Goal: Task Accomplishment & Management: Manage account settings

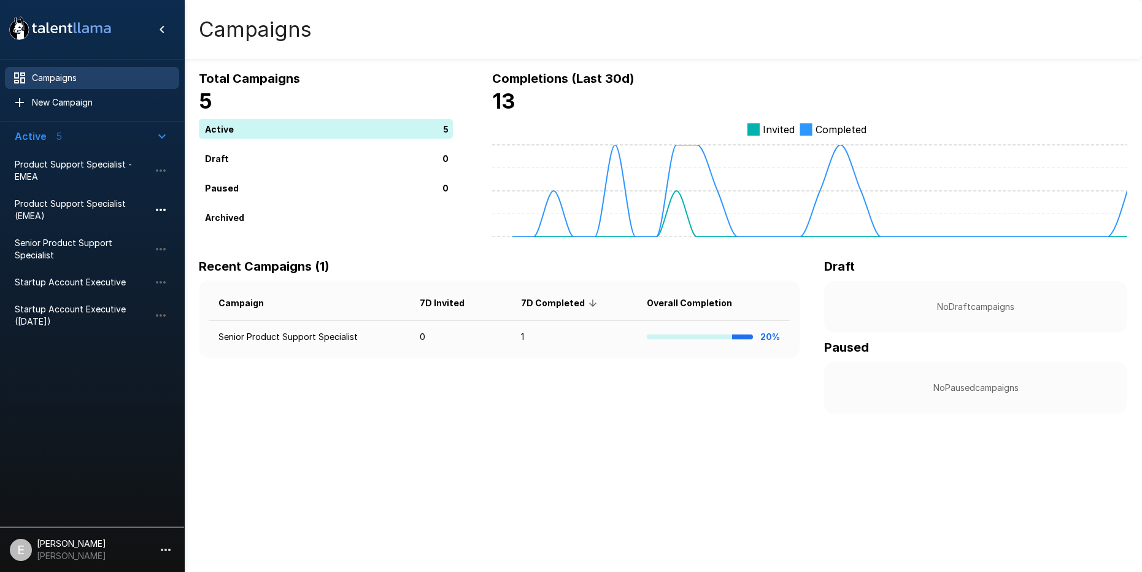
click at [166, 208] on icon "button" at bounding box center [160, 210] width 15 height 15
click at [207, 261] on li "Clone campaign" at bounding box center [233, 255] width 172 height 20
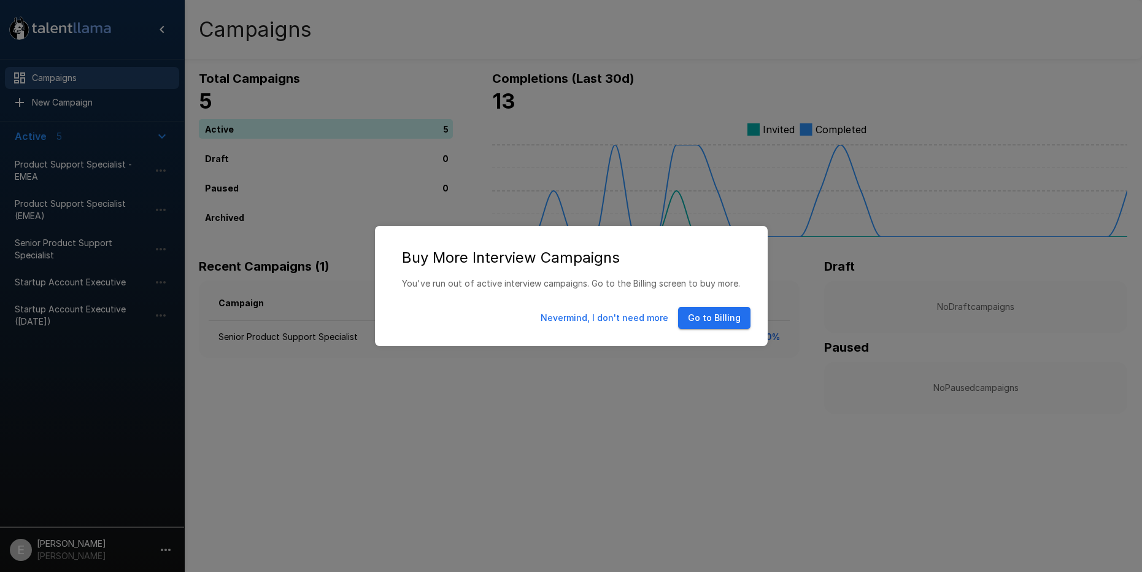
click at [560, 392] on div "Buy More Interview Campaigns You've run out of active interview campaigns. Go t…" at bounding box center [571, 286] width 1142 height 572
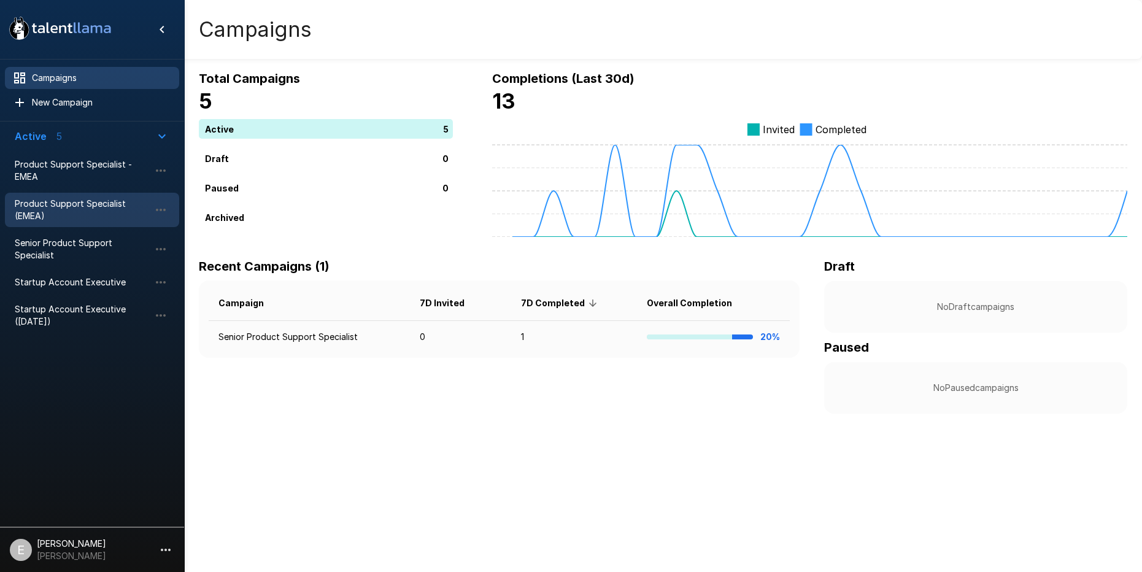
click at [95, 218] on span "Product Support Specialist (EMEA)" at bounding box center [82, 210] width 135 height 25
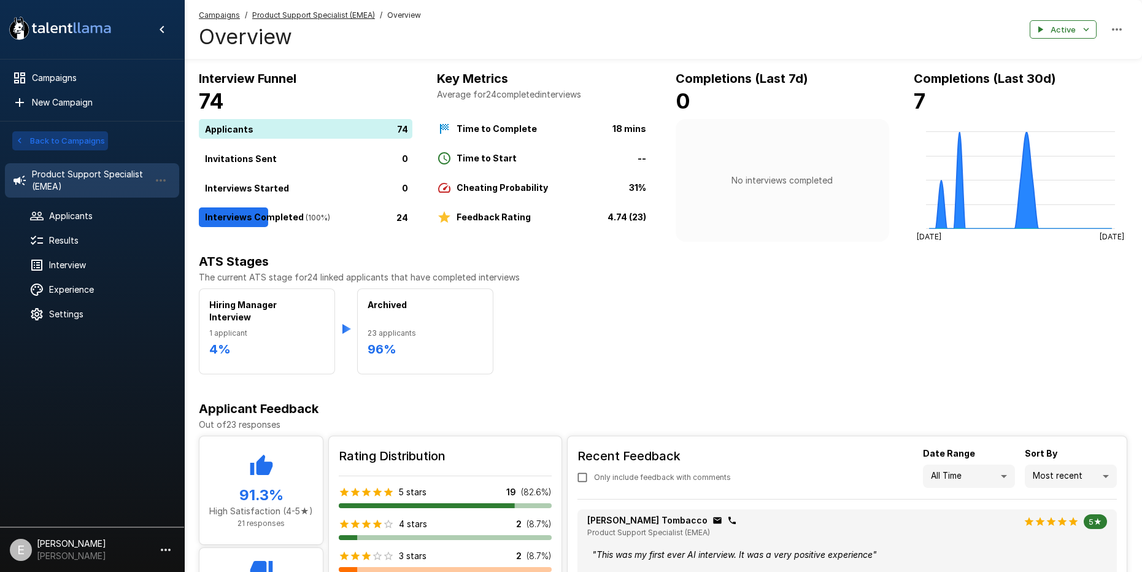
click at [21, 137] on icon "button" at bounding box center [19, 140] width 11 height 11
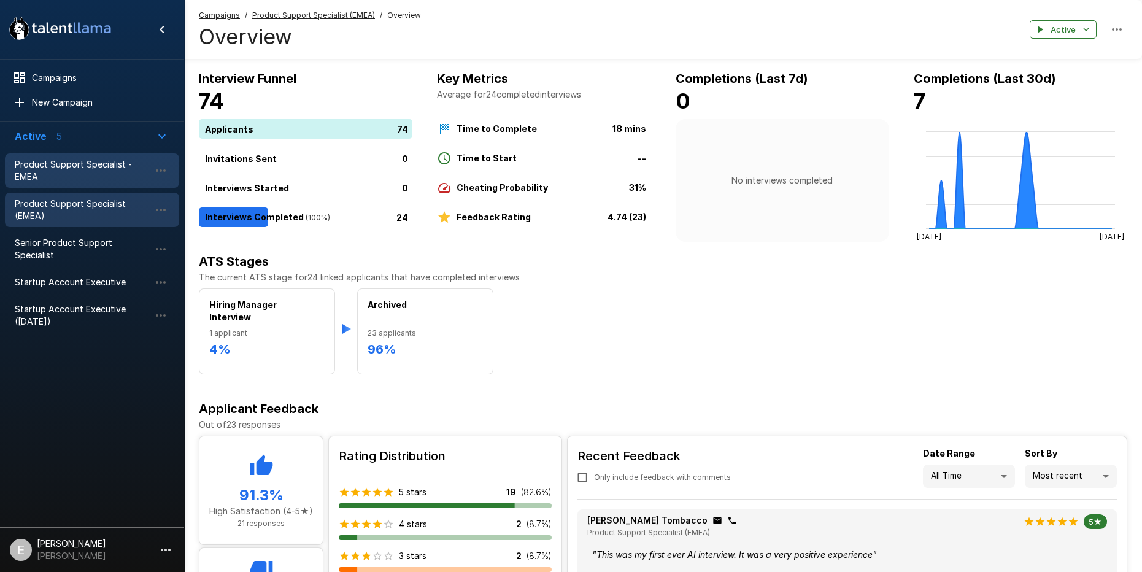
click at [99, 174] on span "Product Support Specialist - EMEA" at bounding box center [82, 170] width 135 height 25
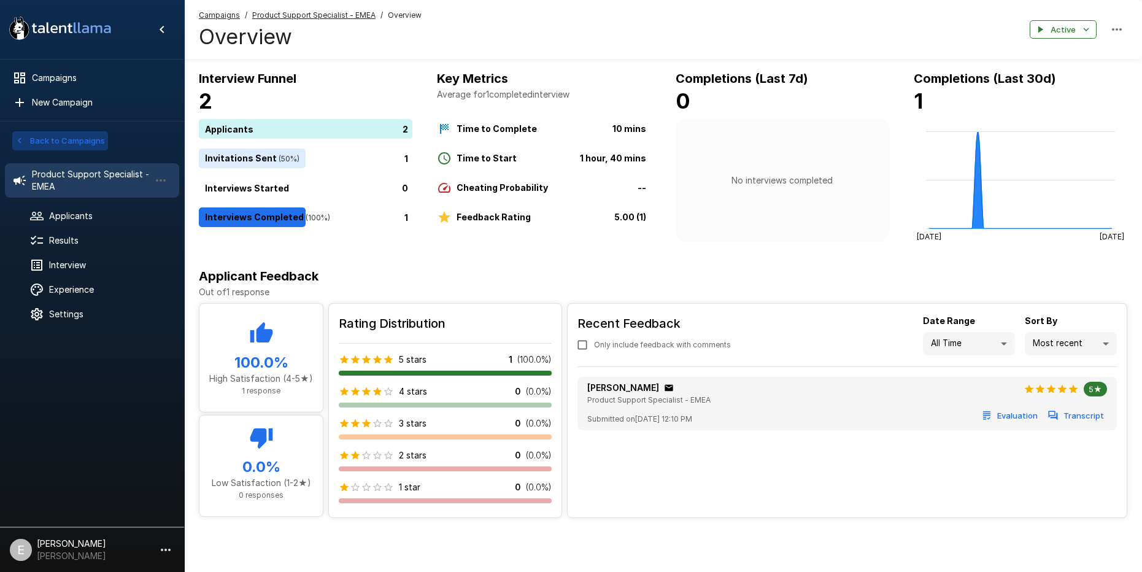
click at [62, 137] on button "Back to Campaigns" at bounding box center [60, 140] width 96 height 19
